Goal: Check status

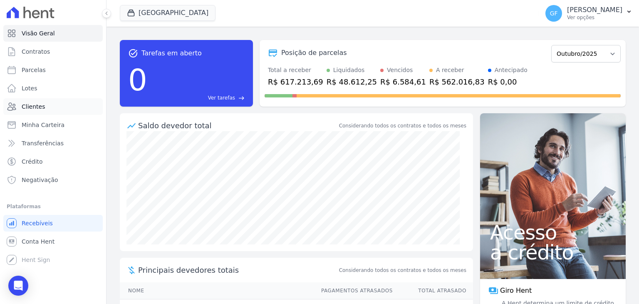
click at [25, 105] on span "Clientes" at bounding box center [33, 106] width 23 height 8
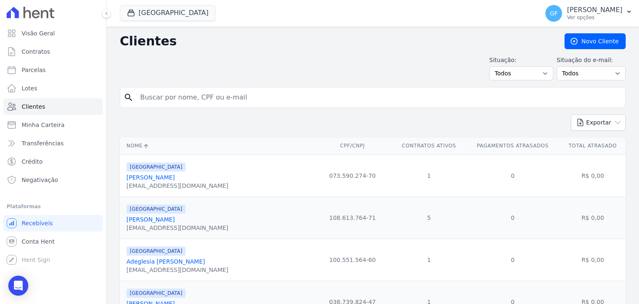
click at [156, 95] on input "search" at bounding box center [378, 97] width 487 height 17
type input "allef"
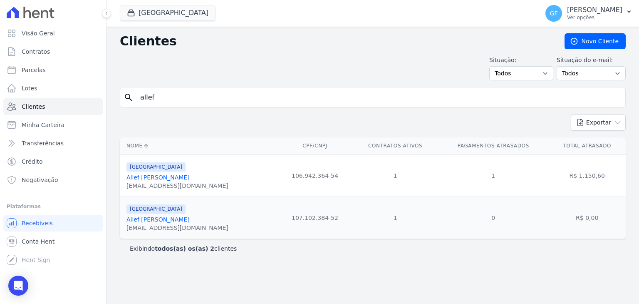
click at [152, 174] on link "Allef [PERSON_NAME]" at bounding box center [158, 177] width 63 height 7
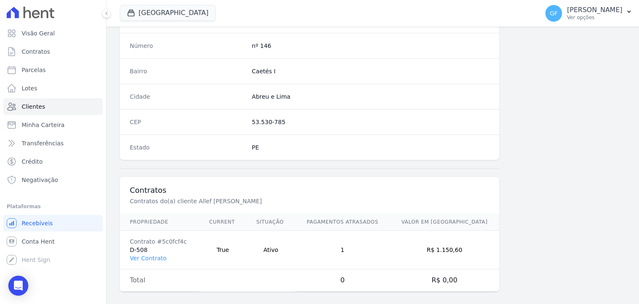
scroll to position [473, 0]
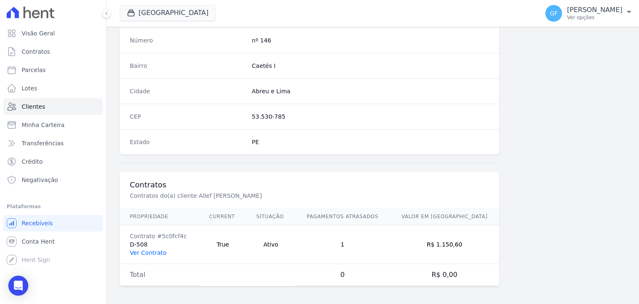
click at [152, 249] on link "Ver Contrato" at bounding box center [148, 252] width 37 height 7
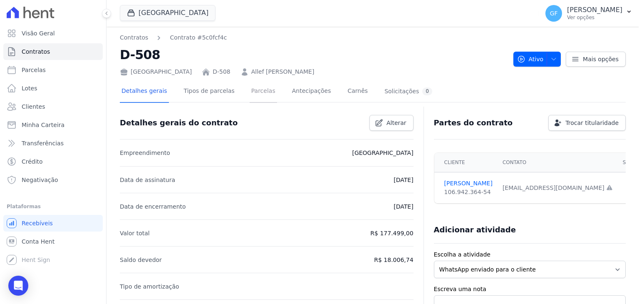
click at [253, 95] on link "Parcelas" at bounding box center [263, 92] width 27 height 22
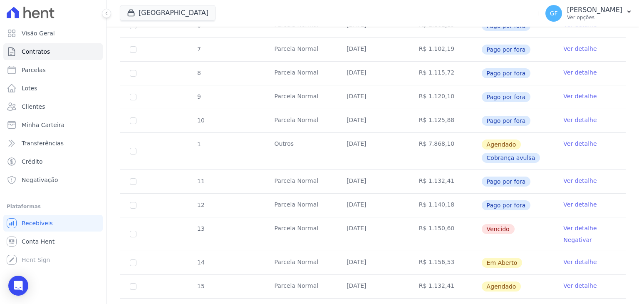
scroll to position [328, 0]
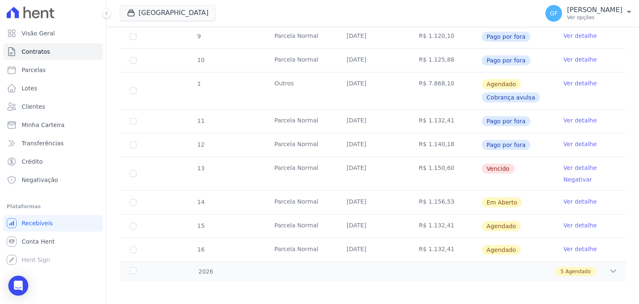
drag, startPoint x: 338, startPoint y: 164, endPoint x: 478, endPoint y: 172, distance: 139.7
click at [476, 172] on tr "13 [GEOGRAPHIC_DATA] [DATE] R$ 1.150,60 [GEOGRAPHIC_DATA] Ver detalhe Negativar" at bounding box center [373, 174] width 506 height 34
click at [514, 174] on td "Vencido" at bounding box center [518, 173] width 72 height 33
click at [564, 169] on link "Ver detalhe" at bounding box center [580, 168] width 33 height 8
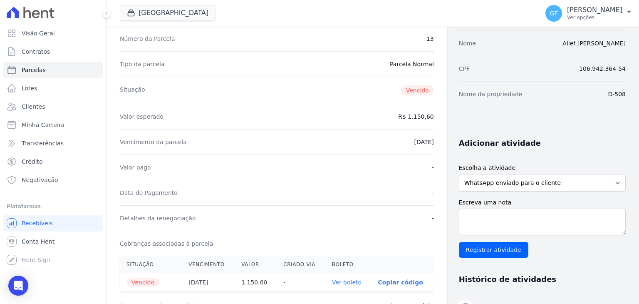
scroll to position [125, 0]
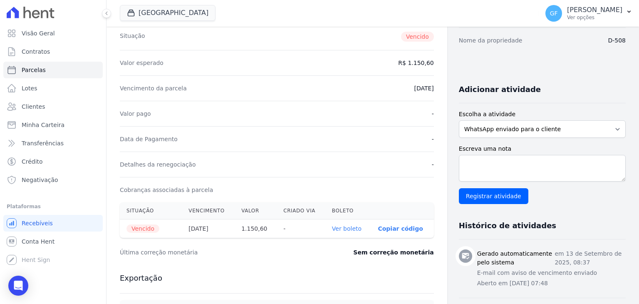
click at [350, 228] on link "Ver boleto" at bounding box center [347, 228] width 30 height 7
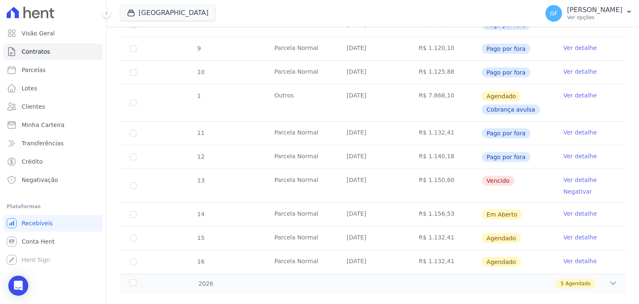
scroll to position [328, 0]
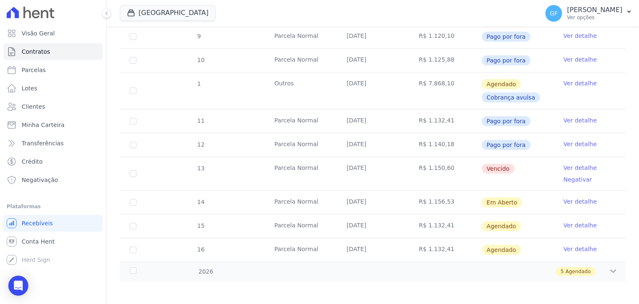
click at [564, 200] on link "Ver detalhe" at bounding box center [580, 201] width 33 height 8
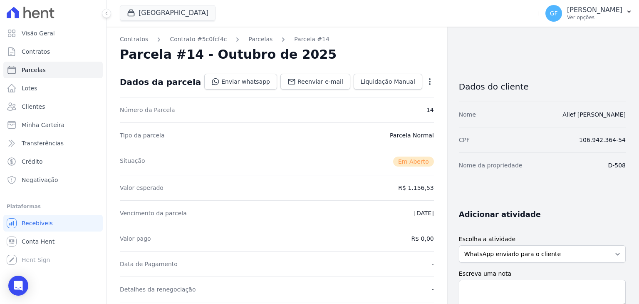
click at [424, 75] on dd "Enviar whatsapp Registrar envio de WhatsApp Caso o envio da mensagem via WhatsA…" at bounding box center [319, 82] width 230 height 16
click at [429, 78] on icon "button" at bounding box center [430, 81] width 2 height 7
click at [347, 143] on div "Tipo da parcela [GEOGRAPHIC_DATA]" at bounding box center [277, 134] width 314 height 25
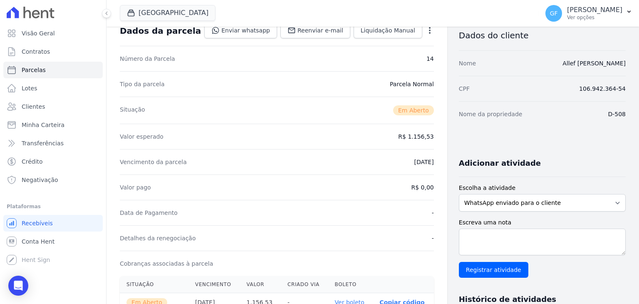
scroll to position [125, 0]
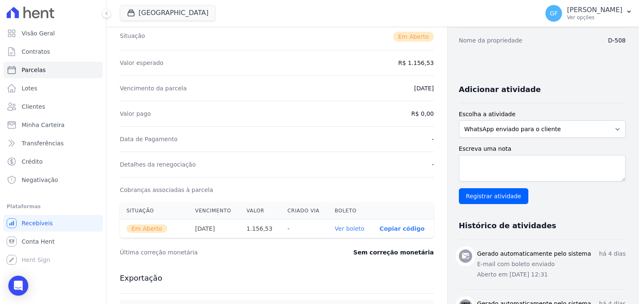
click at [346, 229] on link "Ver boleto" at bounding box center [350, 228] width 30 height 7
